Goal: Information Seeking & Learning: Check status

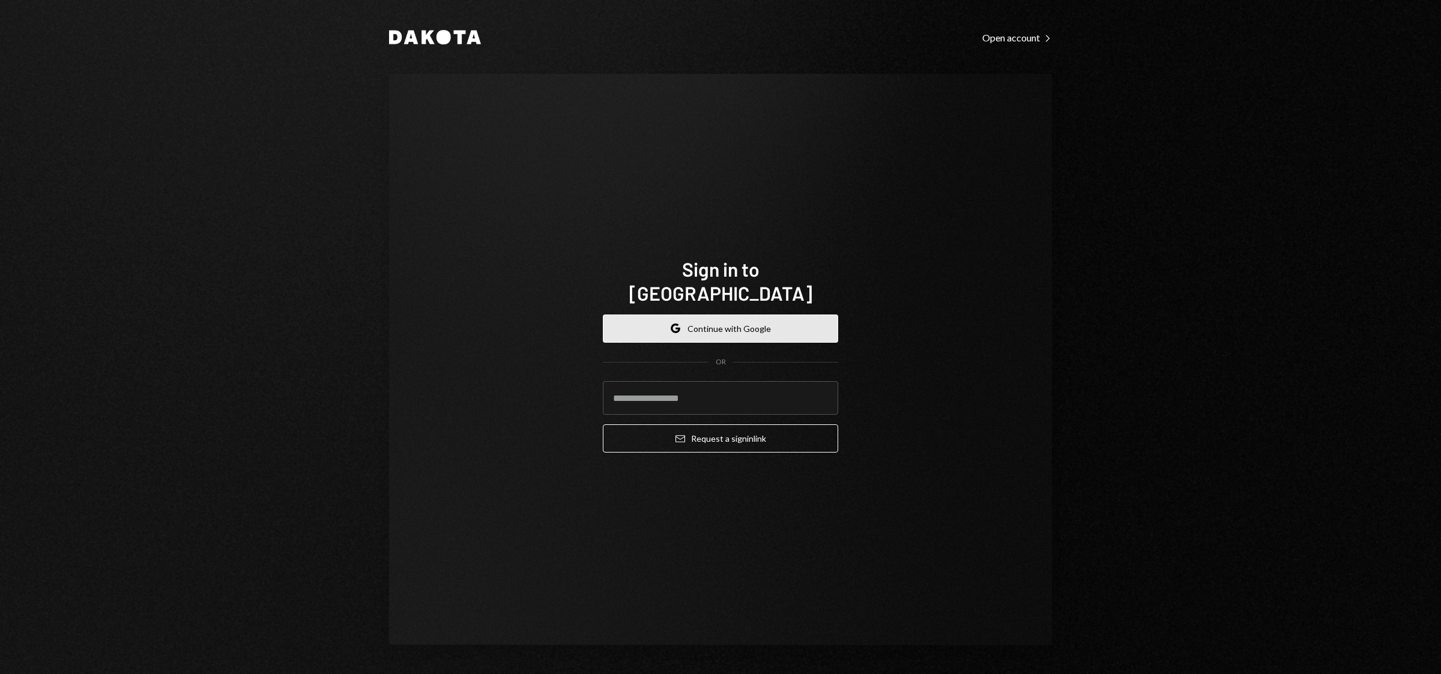
click at [748, 315] on button "Google Continue with Google" at bounding box center [720, 329] width 235 height 28
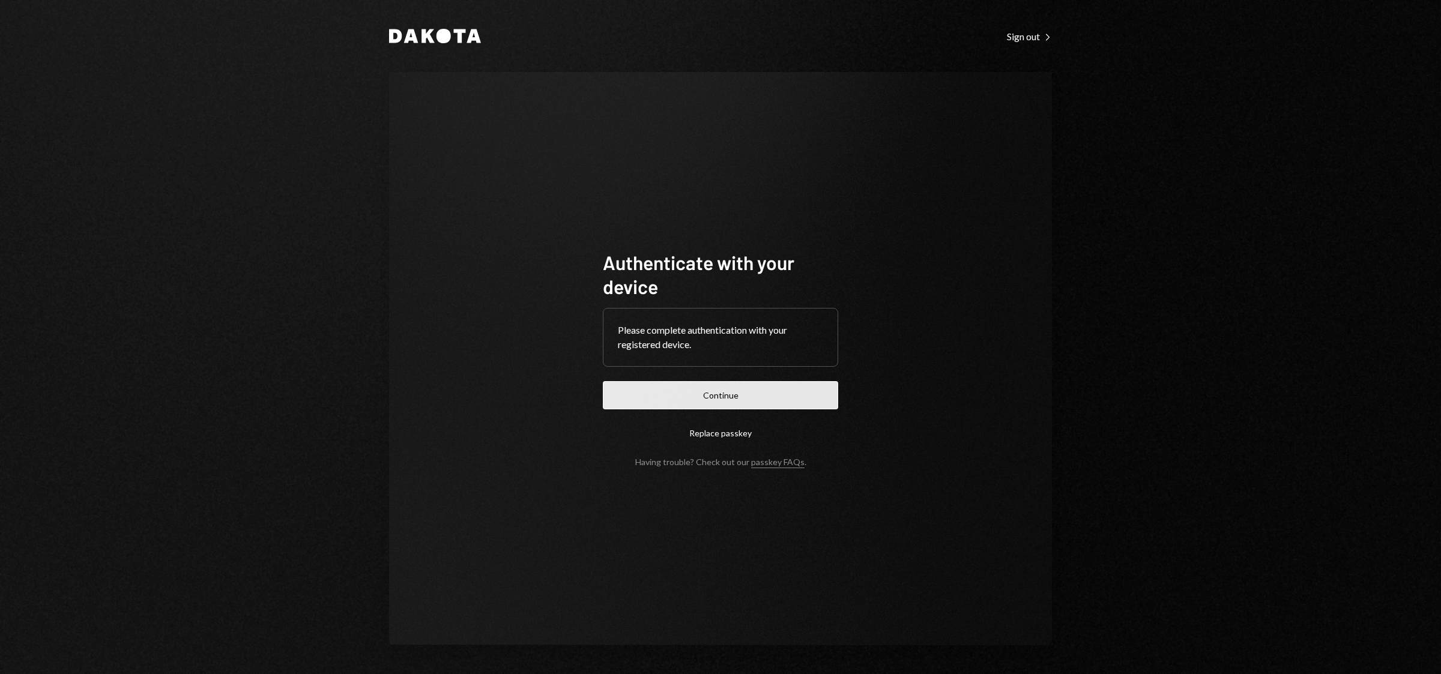
click at [741, 402] on button "Continue" at bounding box center [720, 395] width 235 height 28
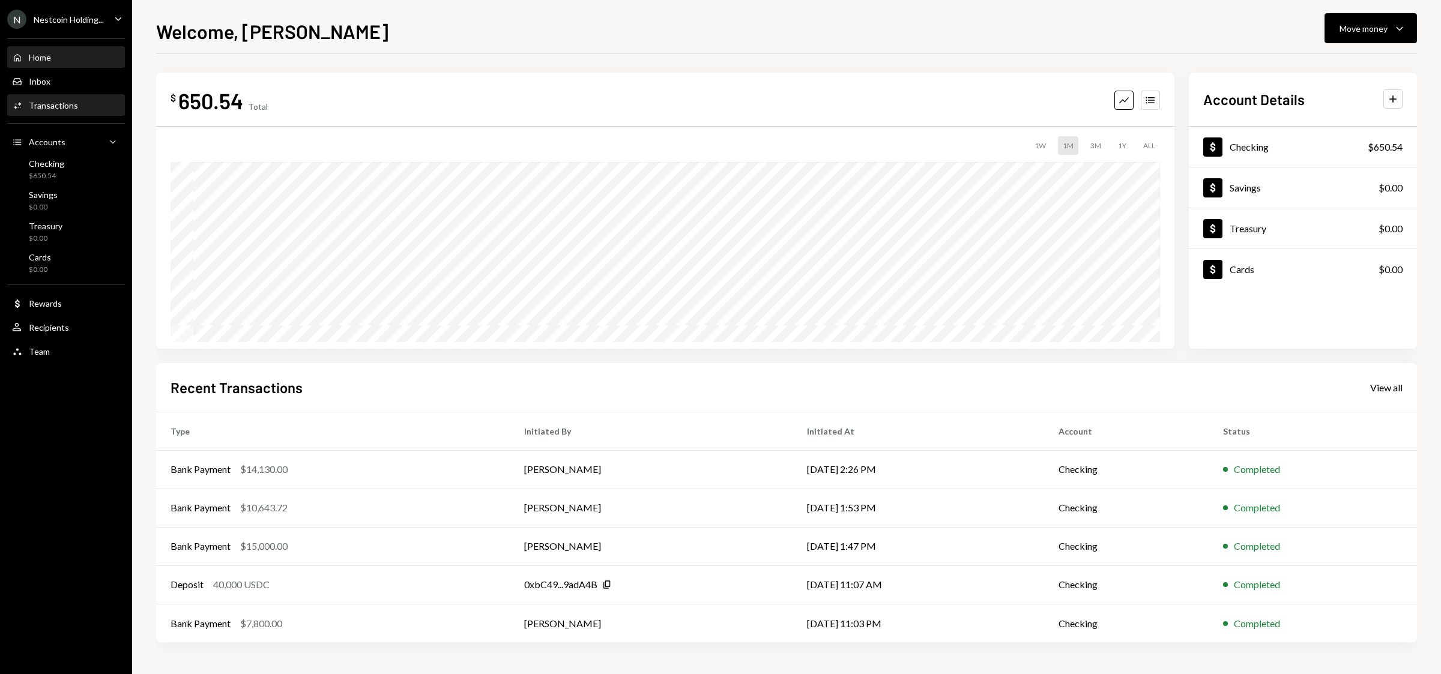
click at [58, 106] on div "Transactions" at bounding box center [53, 105] width 49 height 10
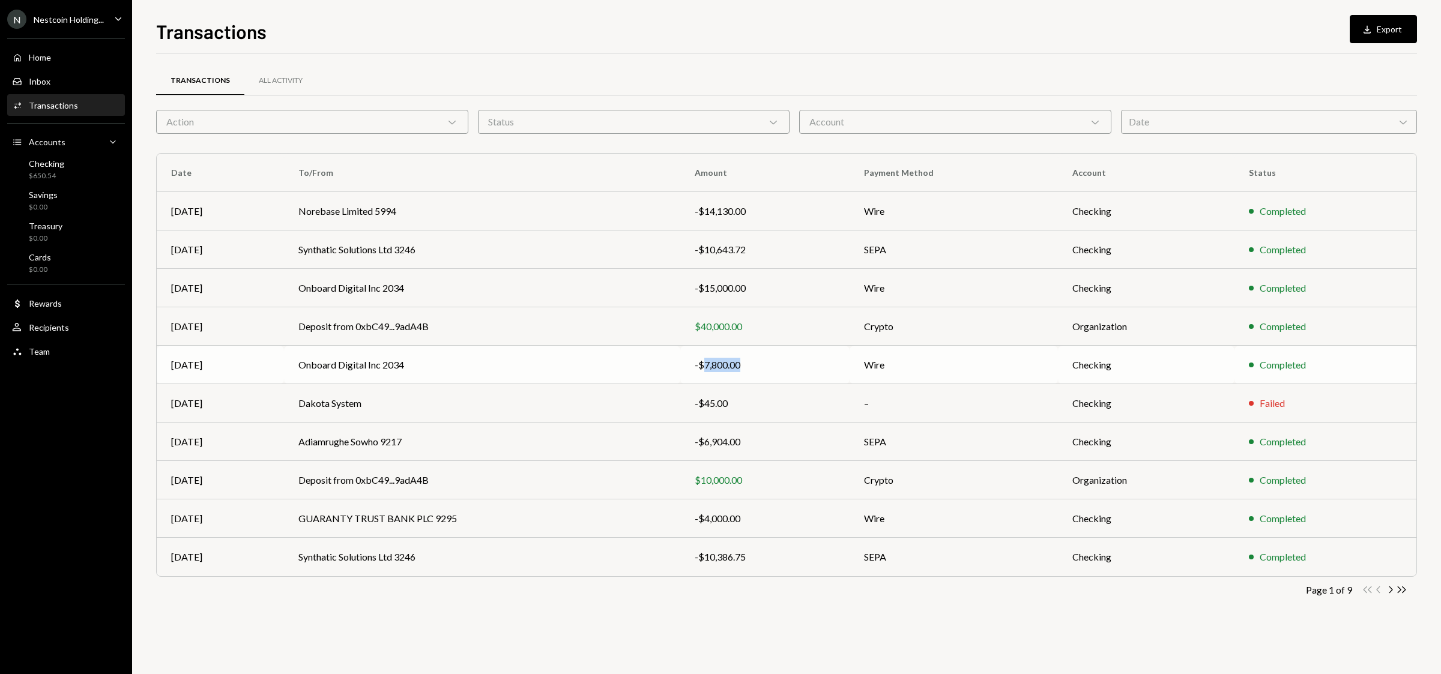
drag, startPoint x: 702, startPoint y: 367, endPoint x: 757, endPoint y: 372, distance: 56.0
click at [757, 372] on div "-$7,800.00" at bounding box center [764, 365] width 140 height 14
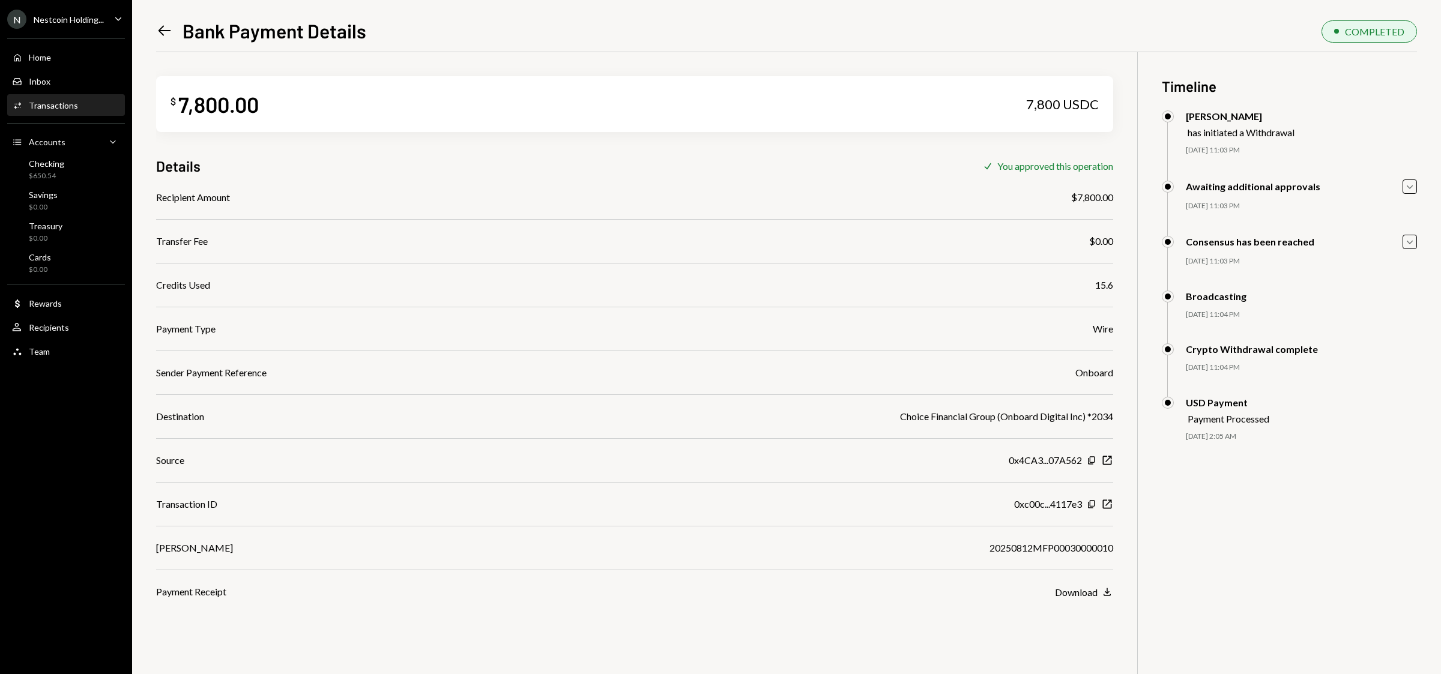
click at [158, 30] on icon at bounding box center [164, 31] width 13 height 10
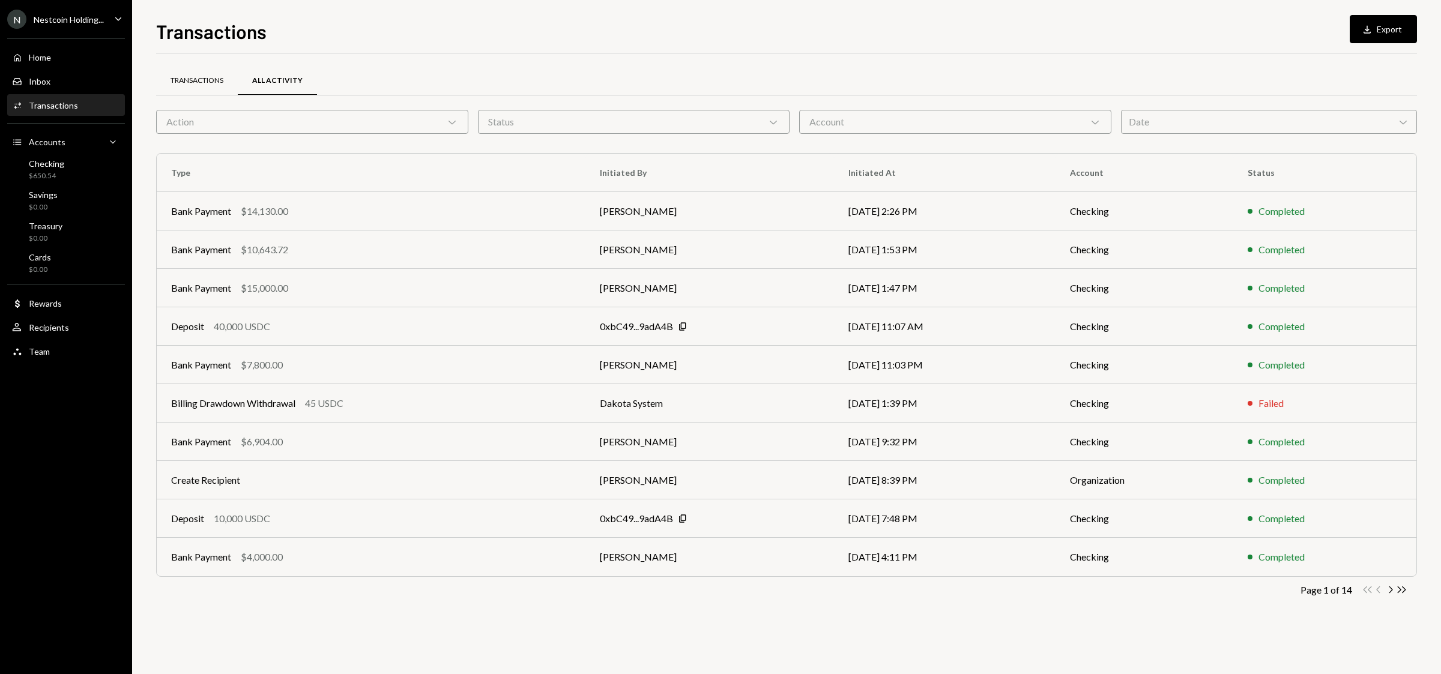
click at [192, 86] on div "Transactions" at bounding box center [197, 81] width 82 height 29
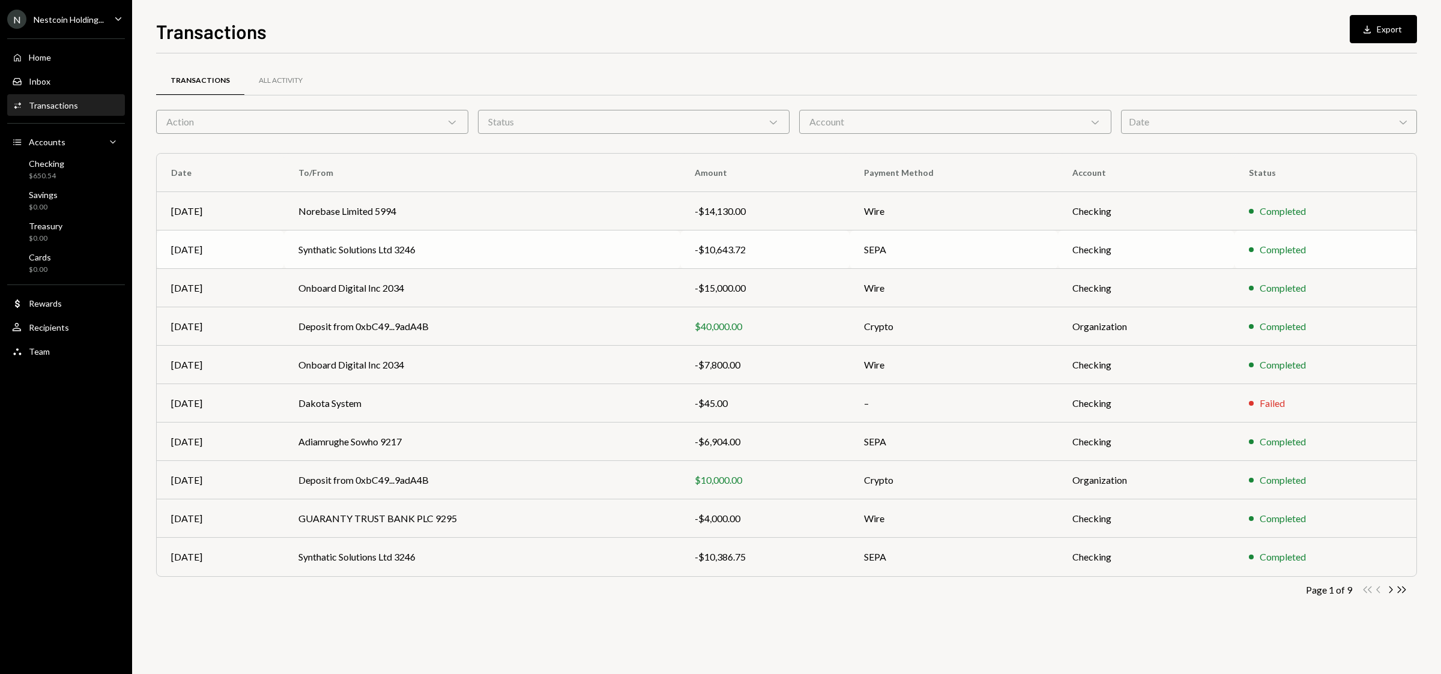
click at [726, 251] on div "-$10,643.72" at bounding box center [764, 249] width 140 height 14
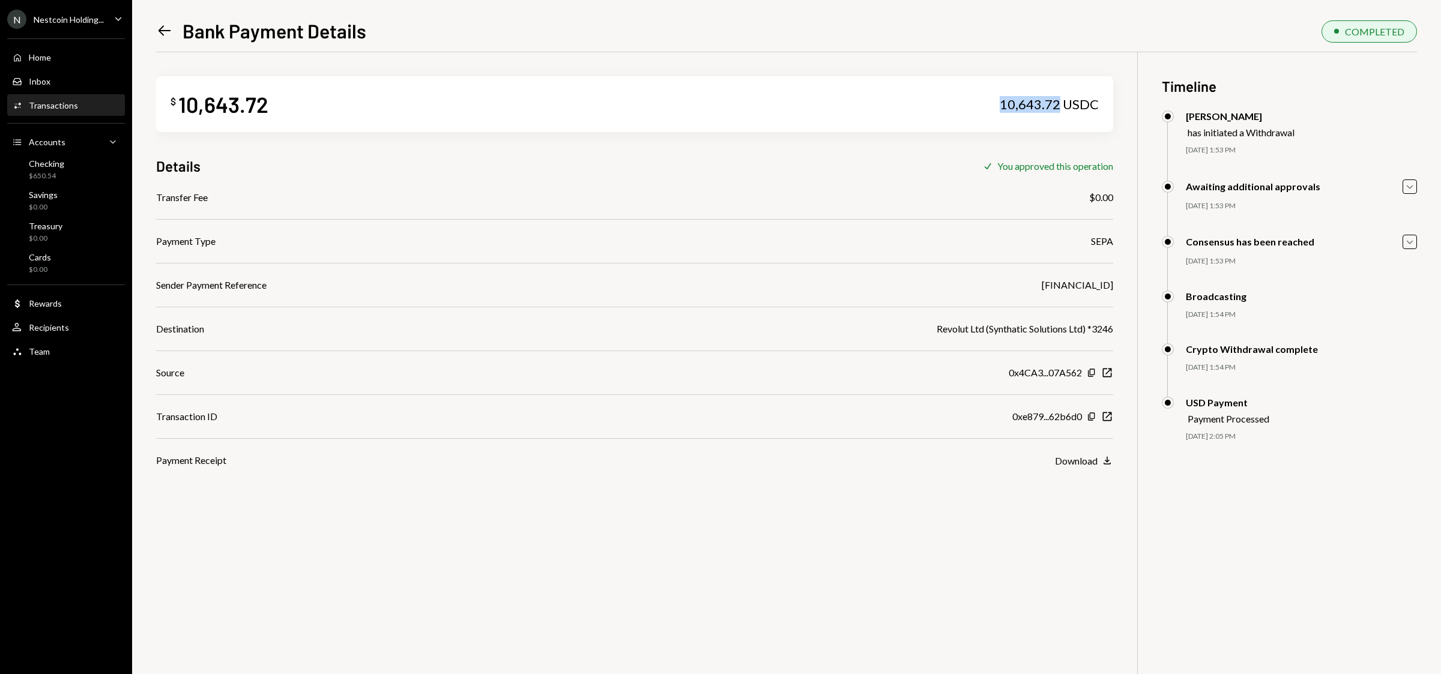
drag, startPoint x: 1061, startPoint y: 100, endPoint x: 971, endPoint y: 103, distance: 90.1
click at [971, 103] on div "$ 10,643.72 10,643.72 USDC" at bounding box center [634, 104] width 957 height 56
copy div "10,643.72"
click at [163, 31] on icon at bounding box center [164, 31] width 13 height 10
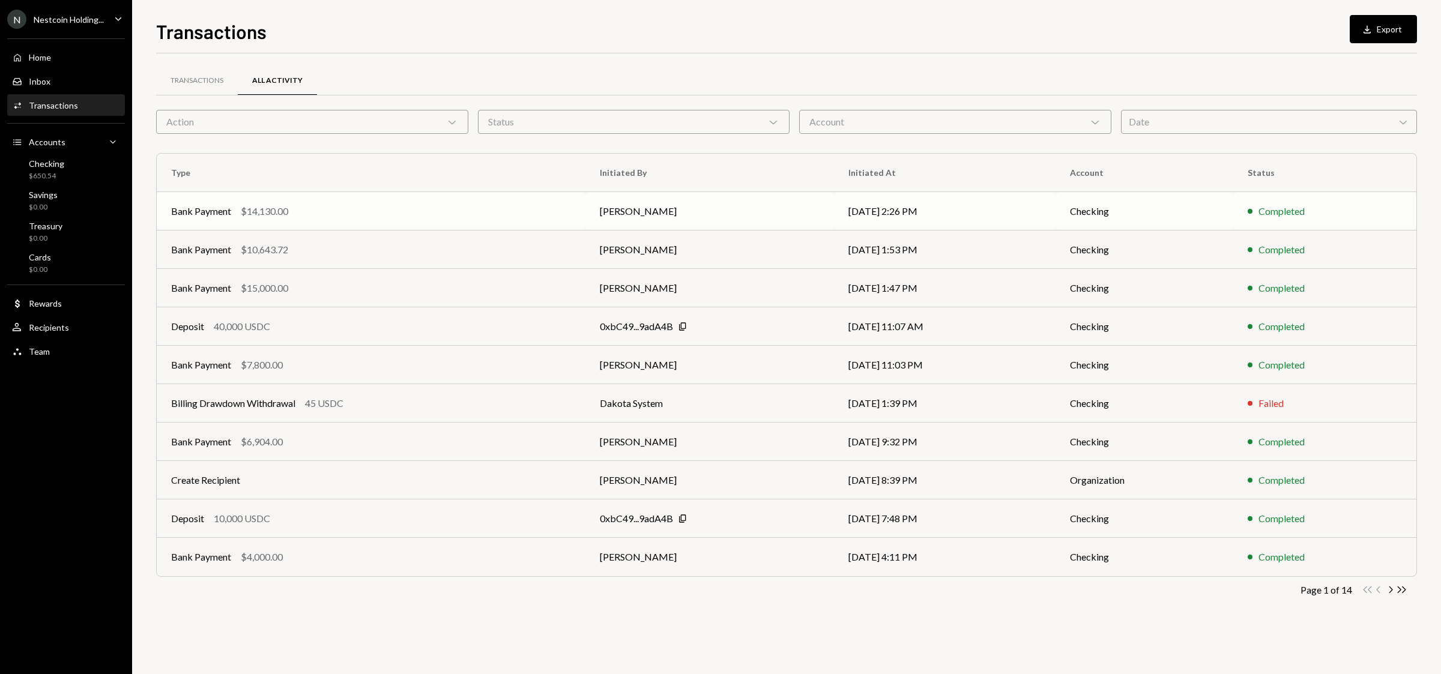
click at [299, 207] on div "Bank Payment $14,130.00" at bounding box center [371, 211] width 400 height 14
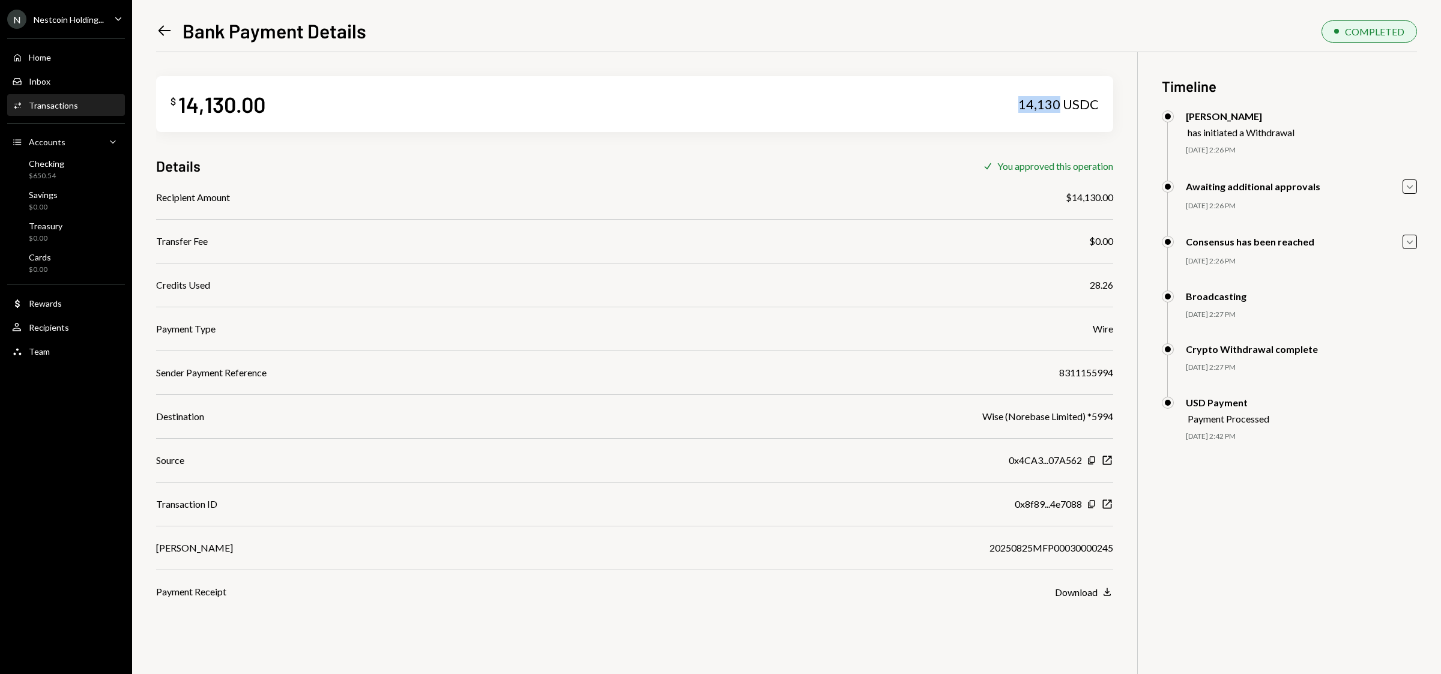
drag, startPoint x: 1060, startPoint y: 101, endPoint x: 984, endPoint y: 107, distance: 75.9
click at [984, 107] on div "$ 14,130.00 14,130 USDC" at bounding box center [634, 104] width 957 height 56
copy div "14,130"
click at [166, 31] on icon "Left Arrow" at bounding box center [164, 30] width 17 height 17
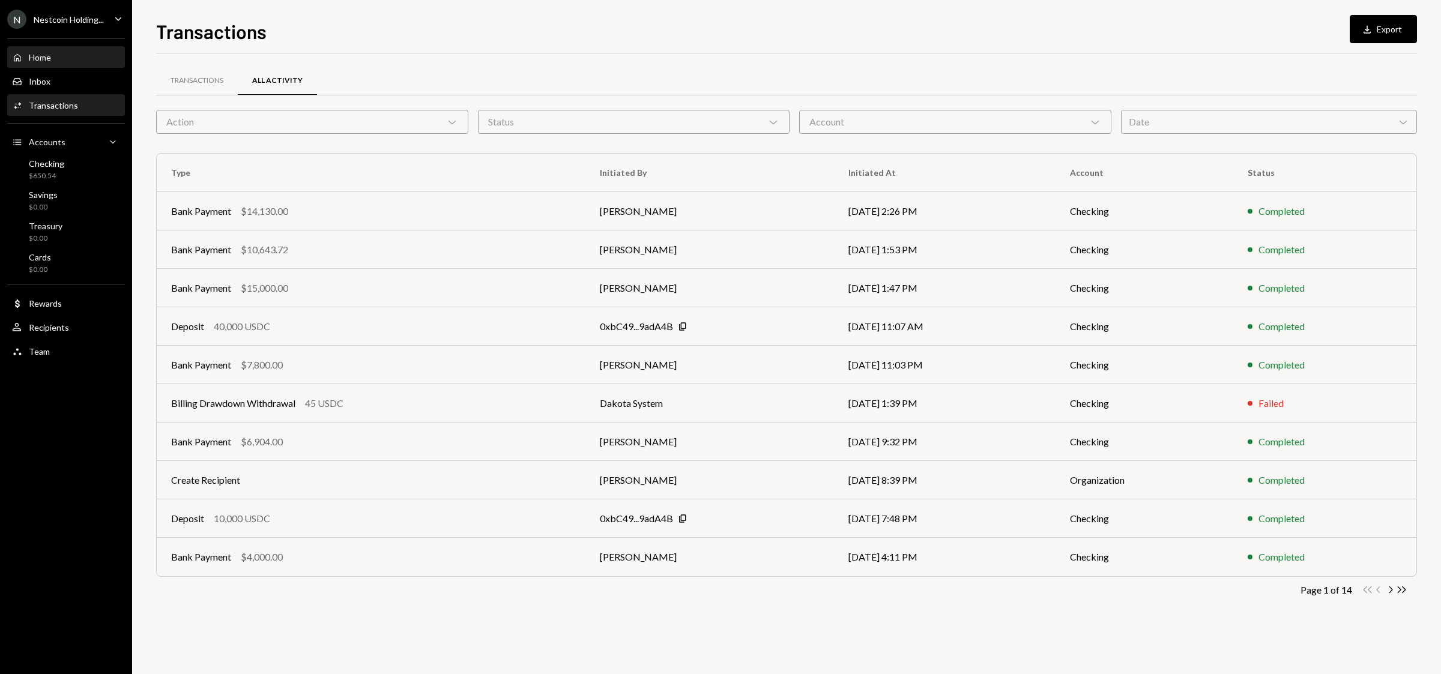
click at [54, 56] on div "Home Home" at bounding box center [66, 57] width 108 height 11
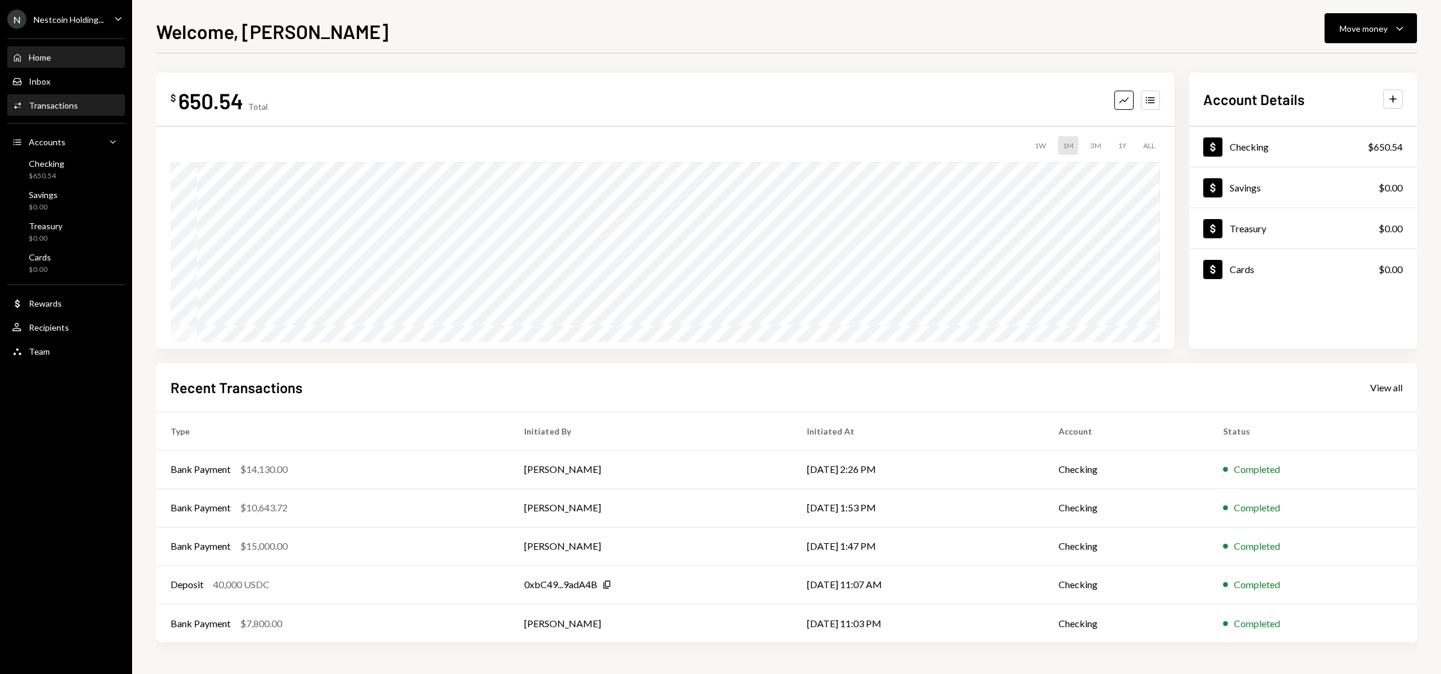
click at [56, 100] on div "Transactions" at bounding box center [53, 105] width 49 height 10
